Goal: Task Accomplishment & Management: Use online tool/utility

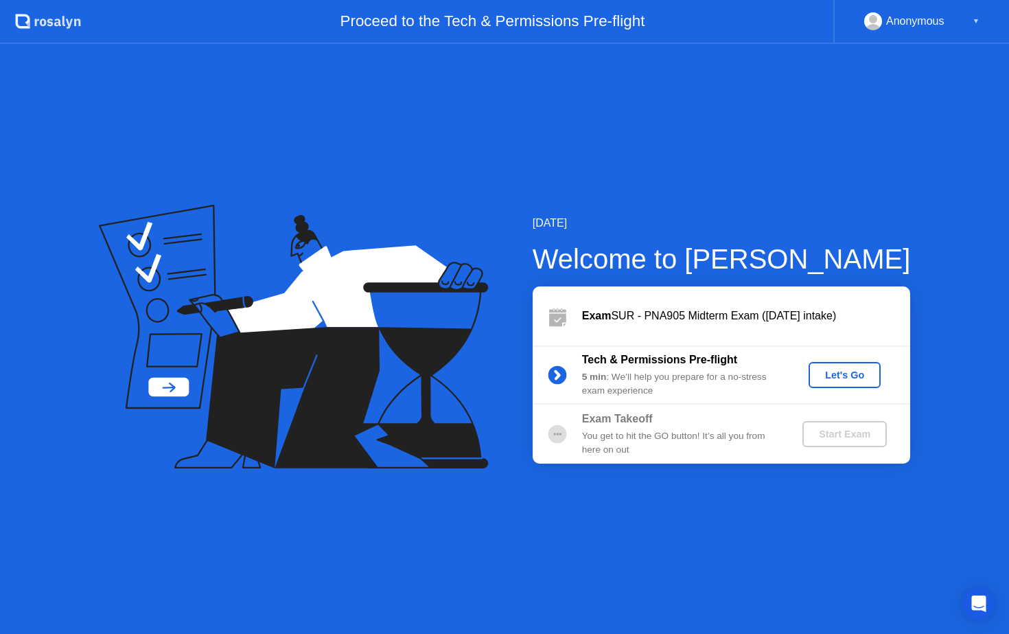
click at [825, 373] on div "Let's Go" at bounding box center [844, 374] width 61 height 11
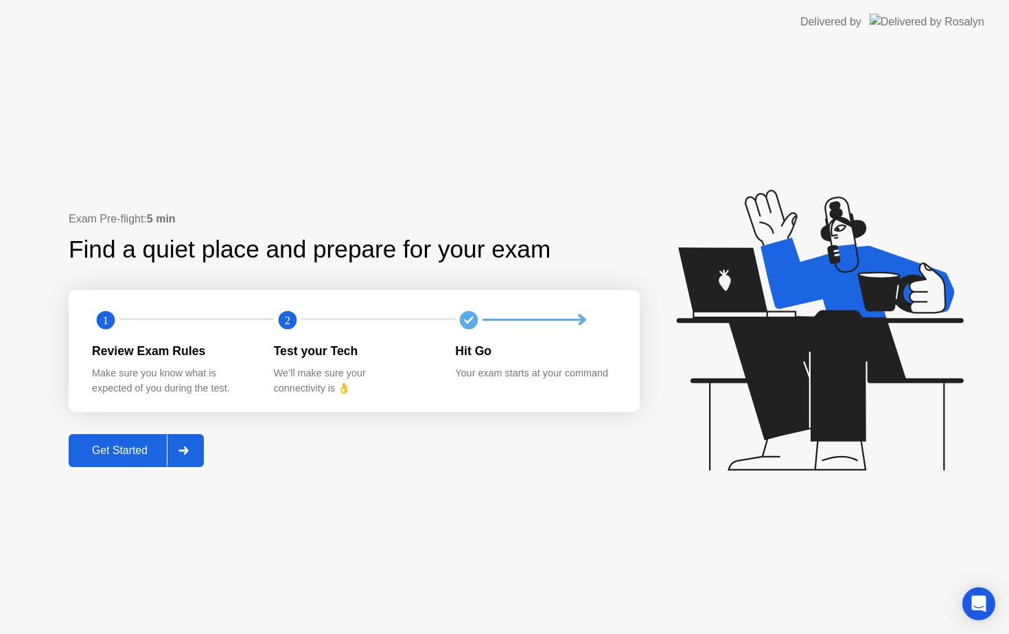
click at [117, 447] on div "Get Started" at bounding box center [120, 450] width 94 height 12
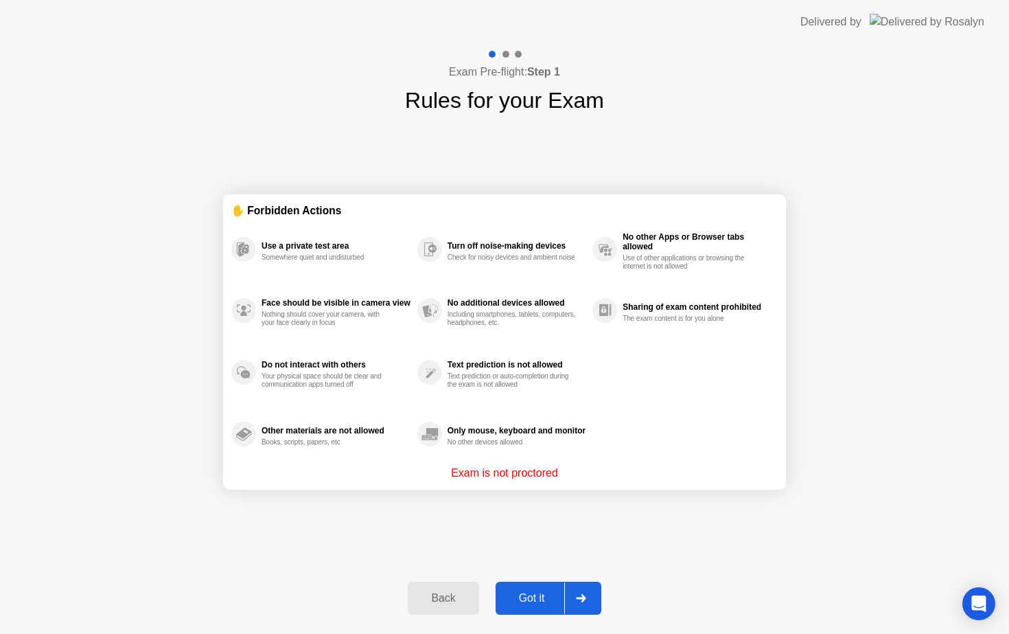
click at [531, 594] on div "Got it" at bounding box center [532, 598] width 65 height 12
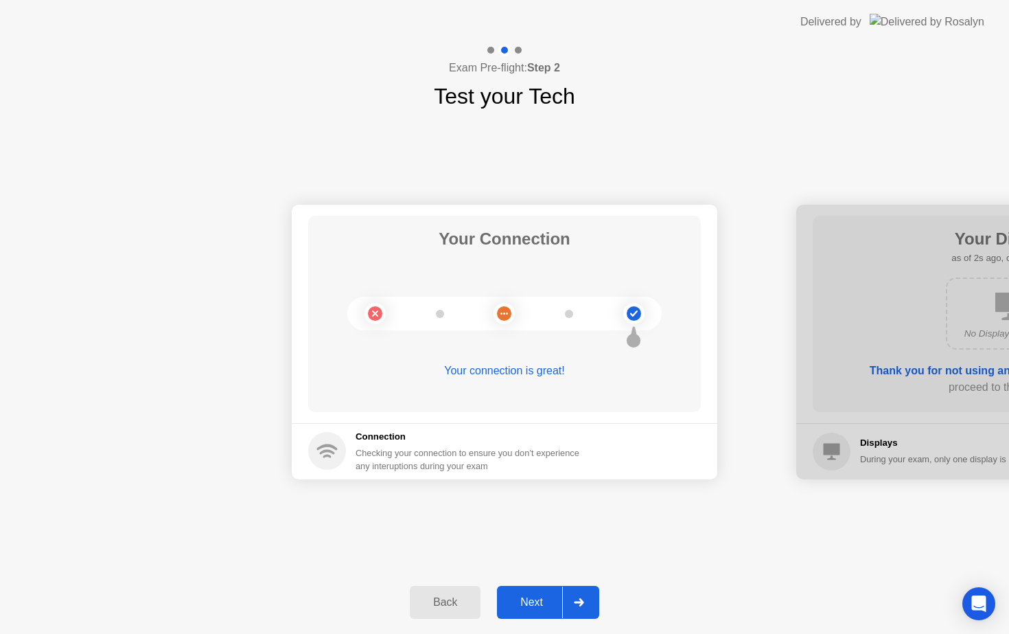
click at [537, 605] on div "Next" at bounding box center [531, 602] width 61 height 12
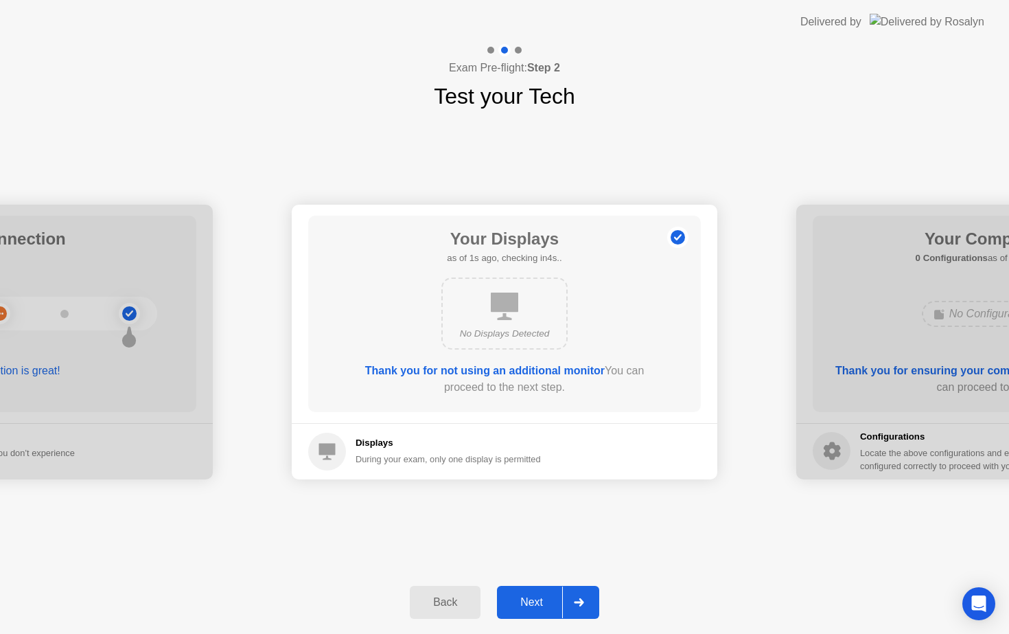
click at [537, 605] on div "Next" at bounding box center [531, 602] width 61 height 12
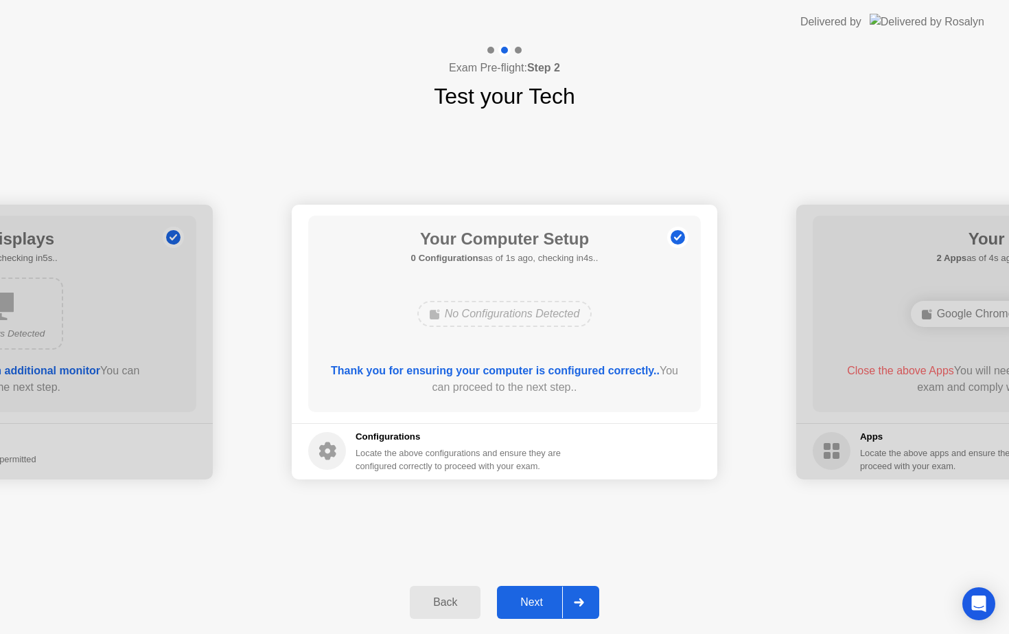
click at [537, 605] on div "Next" at bounding box center [531, 602] width 61 height 12
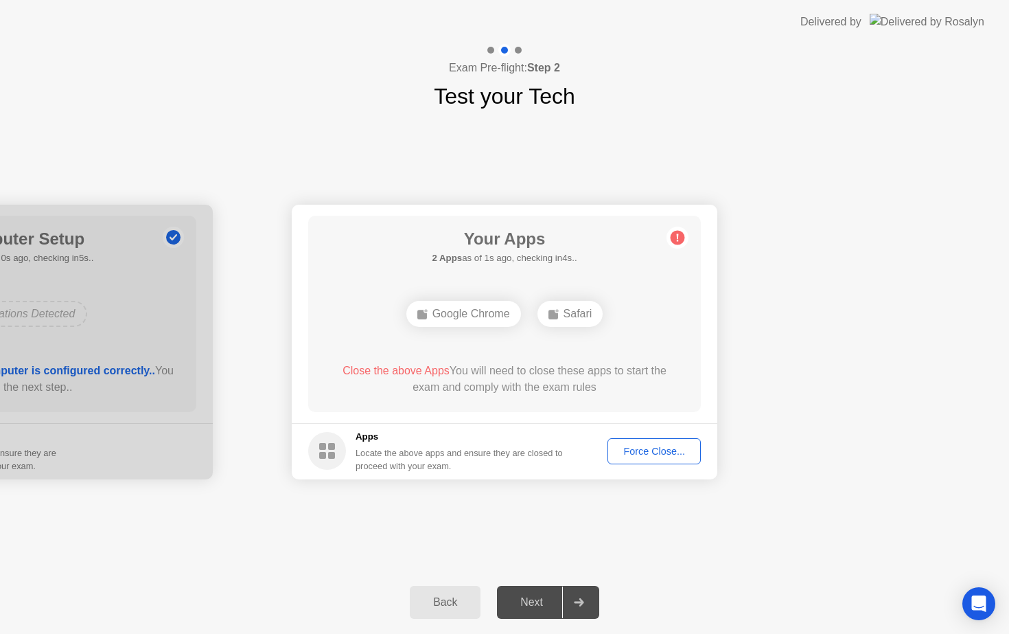
click at [663, 445] on div "Force Close..." at bounding box center [654, 450] width 84 height 11
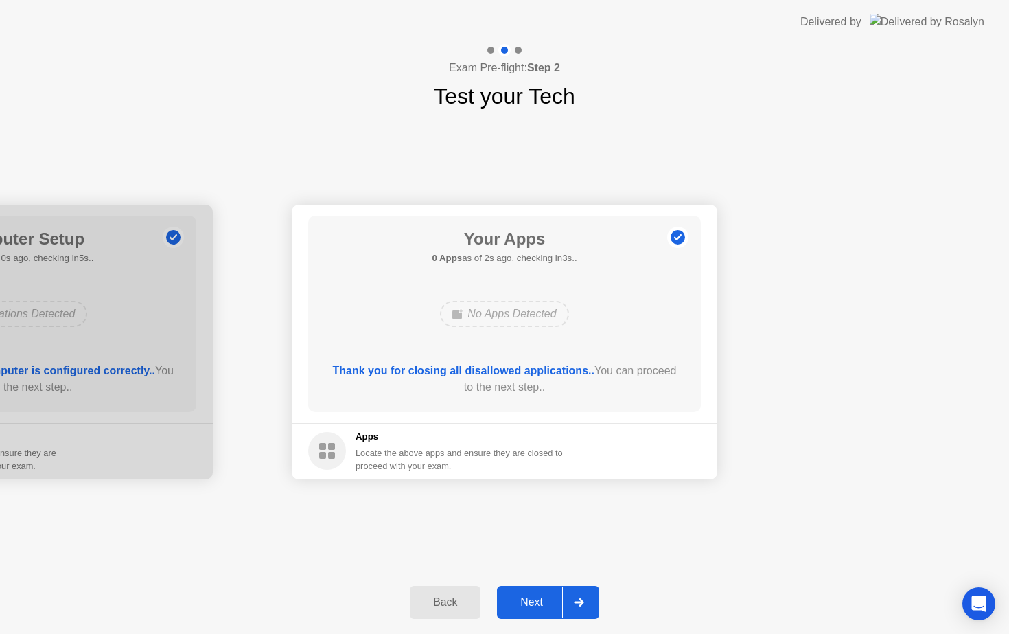
click at [527, 590] on button "Next" at bounding box center [548, 601] width 102 height 33
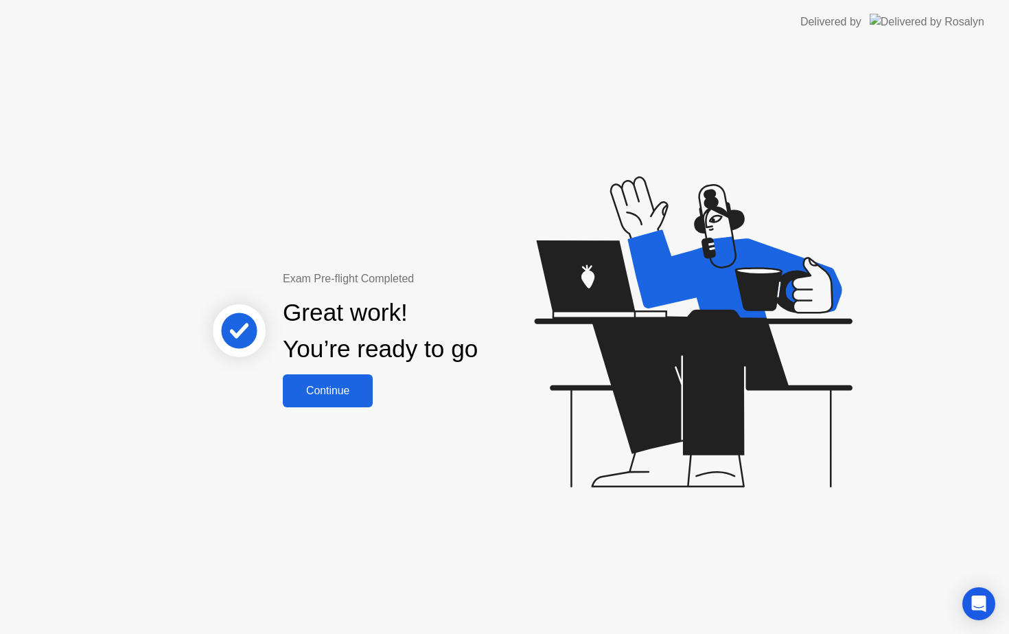
click at [351, 384] on div "Continue" at bounding box center [328, 390] width 82 height 12
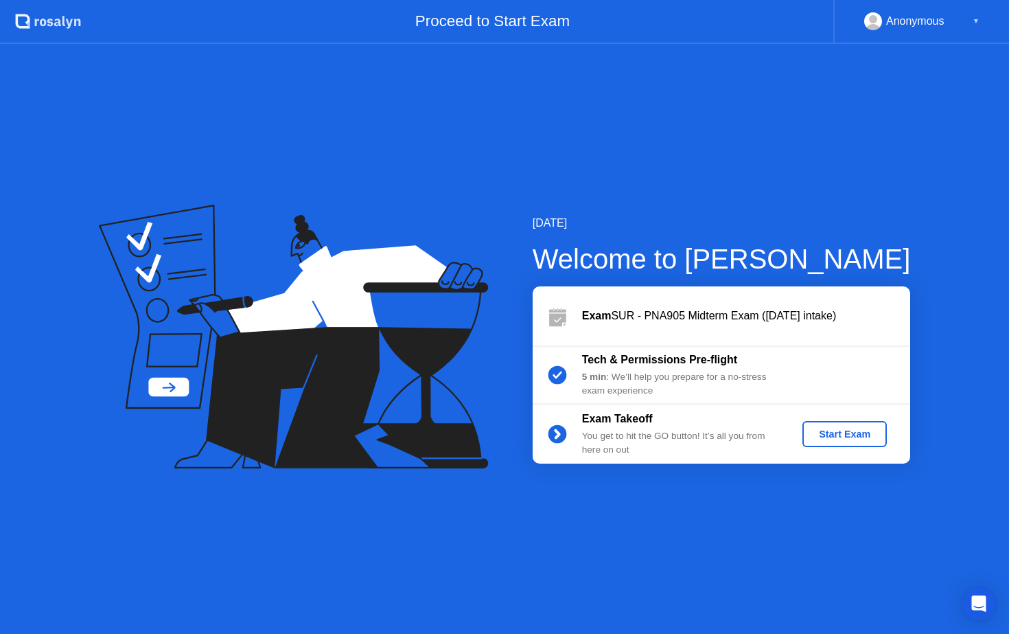
click at [813, 430] on div "Start Exam" at bounding box center [844, 433] width 73 height 11
